Goal: Task Accomplishment & Management: Manage account settings

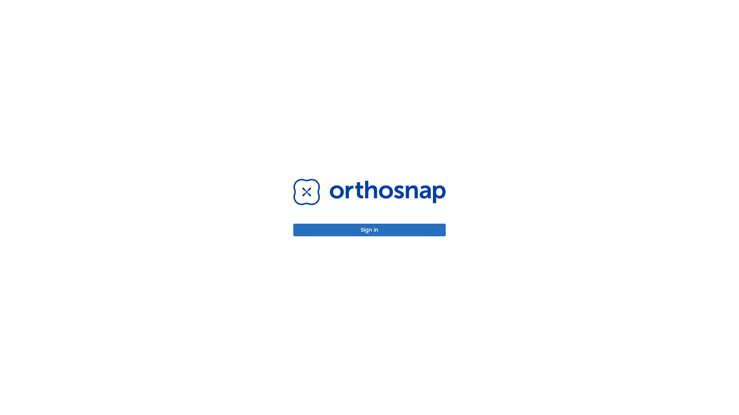
click at [369, 230] on button "Sign in" at bounding box center [369, 230] width 152 height 13
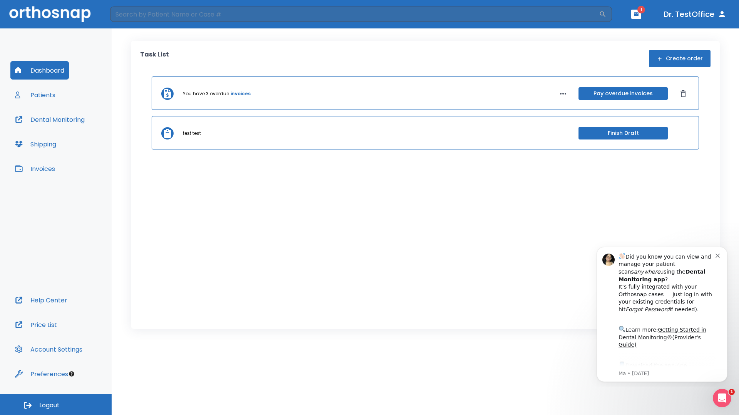
click at [56, 405] on span "Logout" at bounding box center [49, 406] width 20 height 8
